Goal: Find specific page/section: Find specific page/section

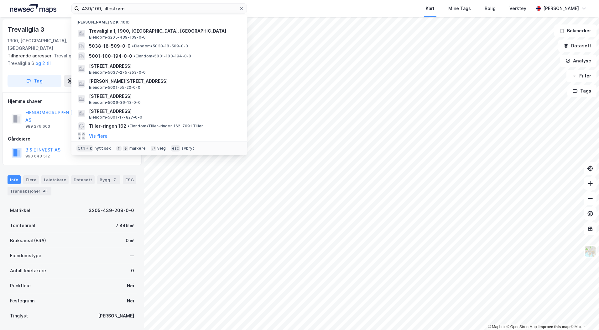
scroll to position [1, 0]
click at [69, 7] on div "439/109, lillestrøm Nylige søk (100) [GEOGRAPHIC_DATA] 1, 1900, [GEOGRAPHIC_DAT…" at bounding box center [299, 8] width 599 height 17
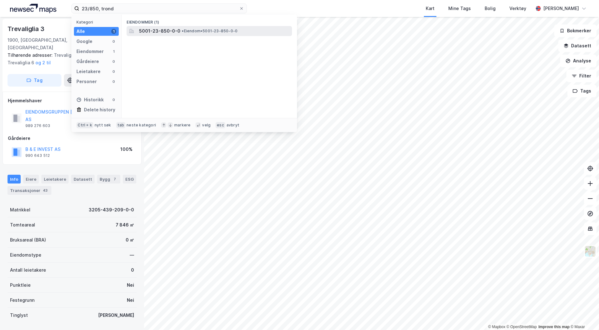
type input "23/850, trond"
click at [147, 31] on span "5001-23-850-0-0" at bounding box center [159, 31] width 41 height 8
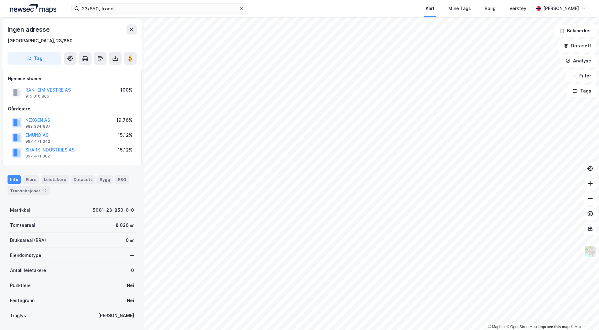
scroll to position [1, 0]
click at [572, 43] on button "Datasett" at bounding box center [578, 45] width 38 height 13
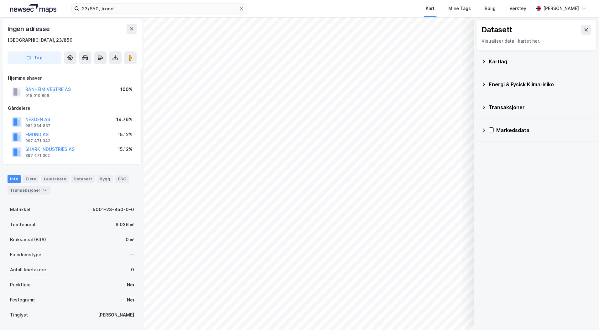
click at [493, 62] on div "Kartlag" at bounding box center [540, 62] width 103 height 8
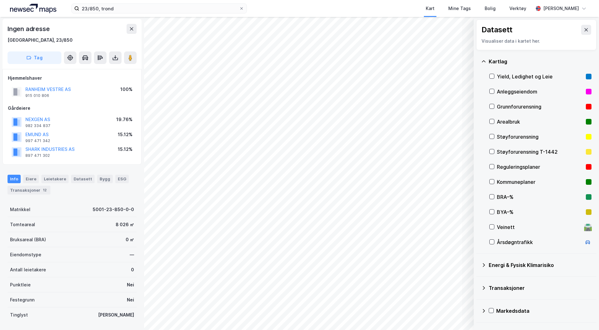
click at [499, 164] on div "Reguleringsplaner" at bounding box center [540, 167] width 87 height 8
